Goal: Information Seeking & Learning: Learn about a topic

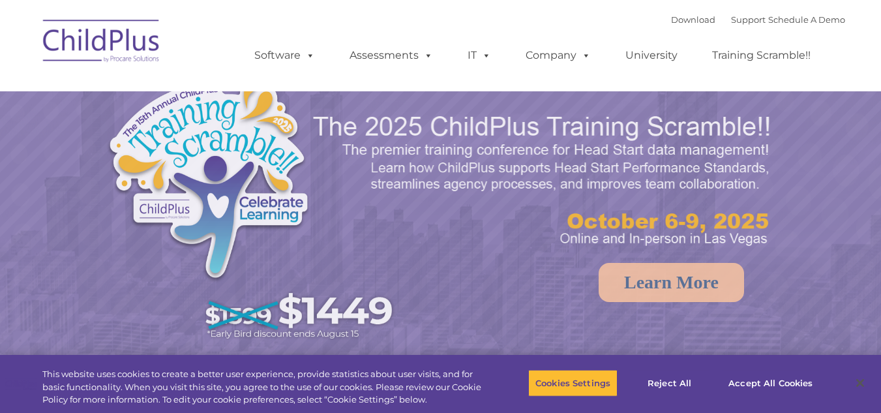
select select "MEDIUM"
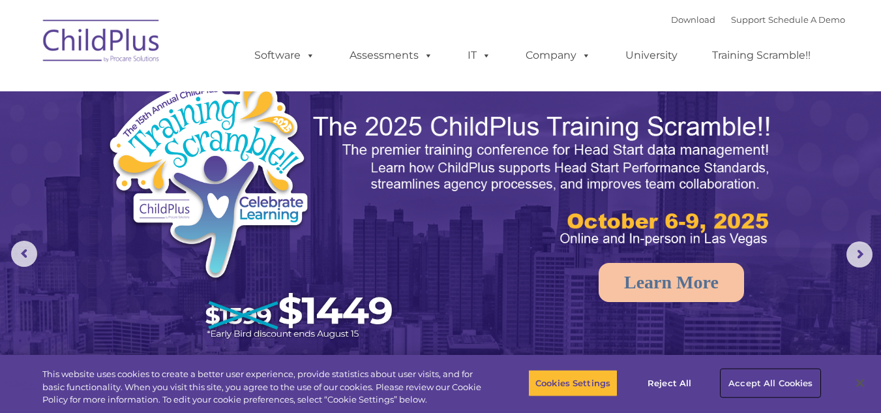
click at [794, 382] on button "Accept All Cookies" at bounding box center [770, 382] width 98 height 27
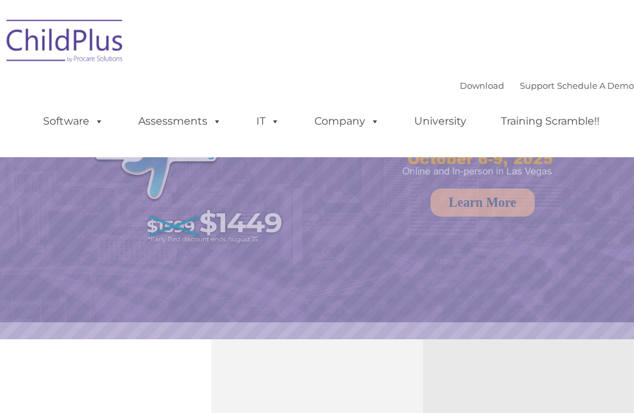
select select "MEDIUM"
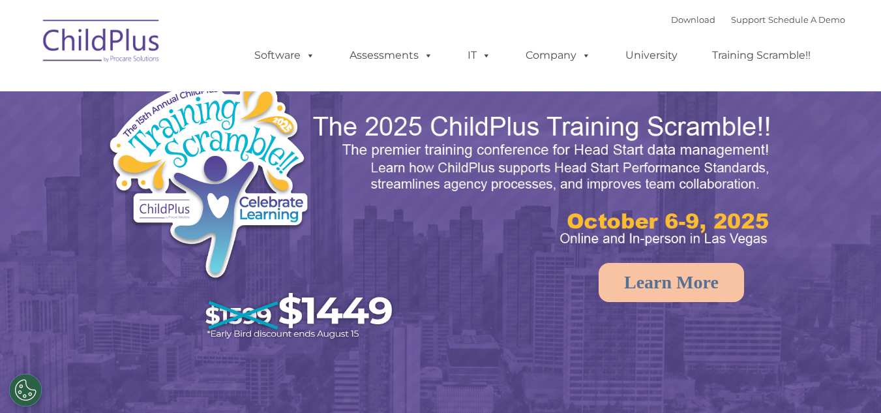
select select "MEDIUM"
